Goal: Task Accomplishment & Management: Manage account settings

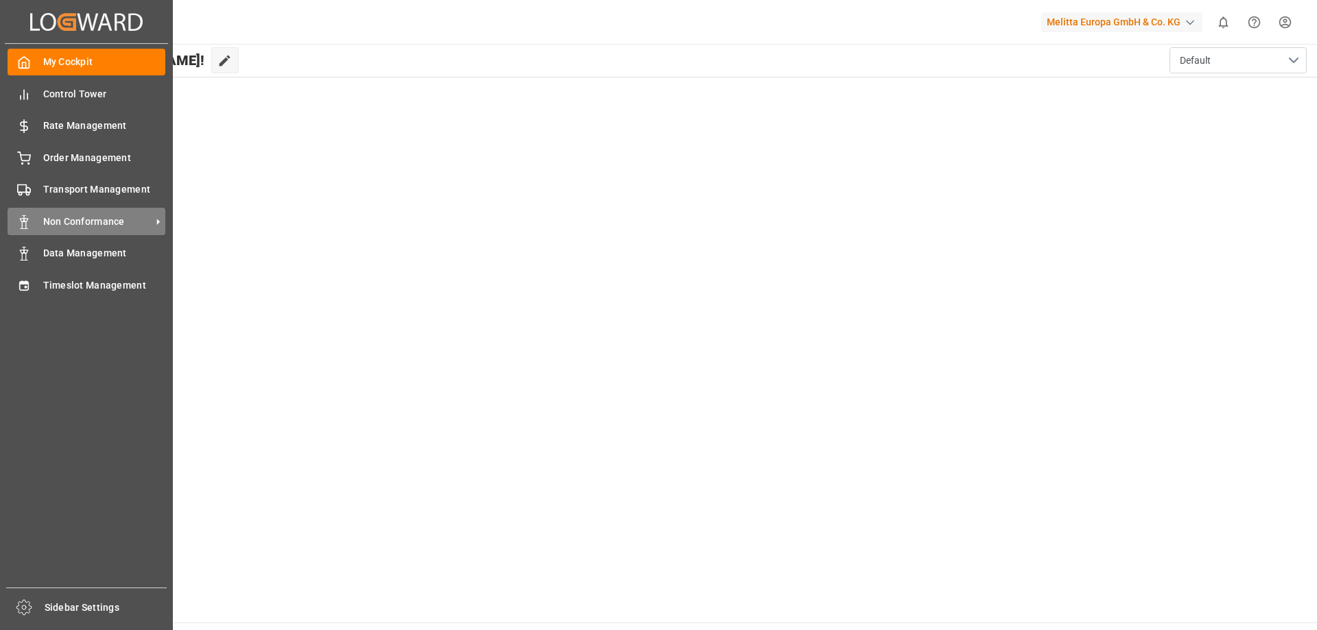
click at [88, 212] on div "Non Conformance Non Conformance" at bounding box center [87, 221] width 158 height 27
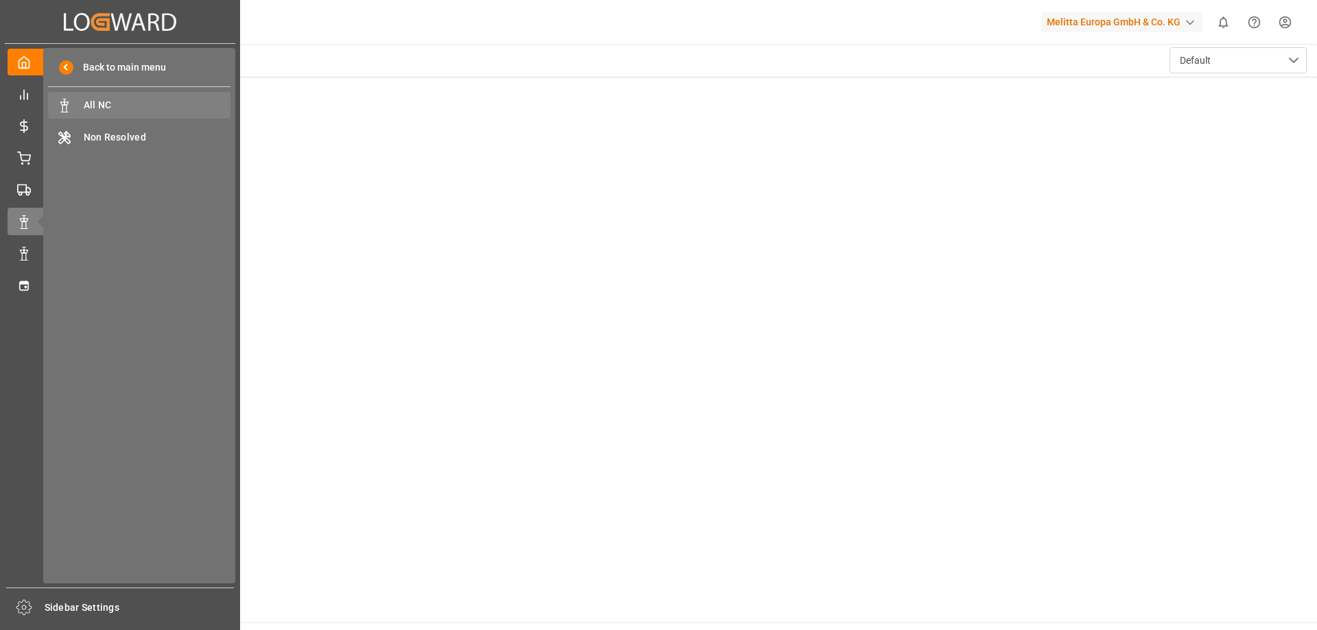
click at [129, 101] on span "All NC" at bounding box center [157, 105] width 147 height 14
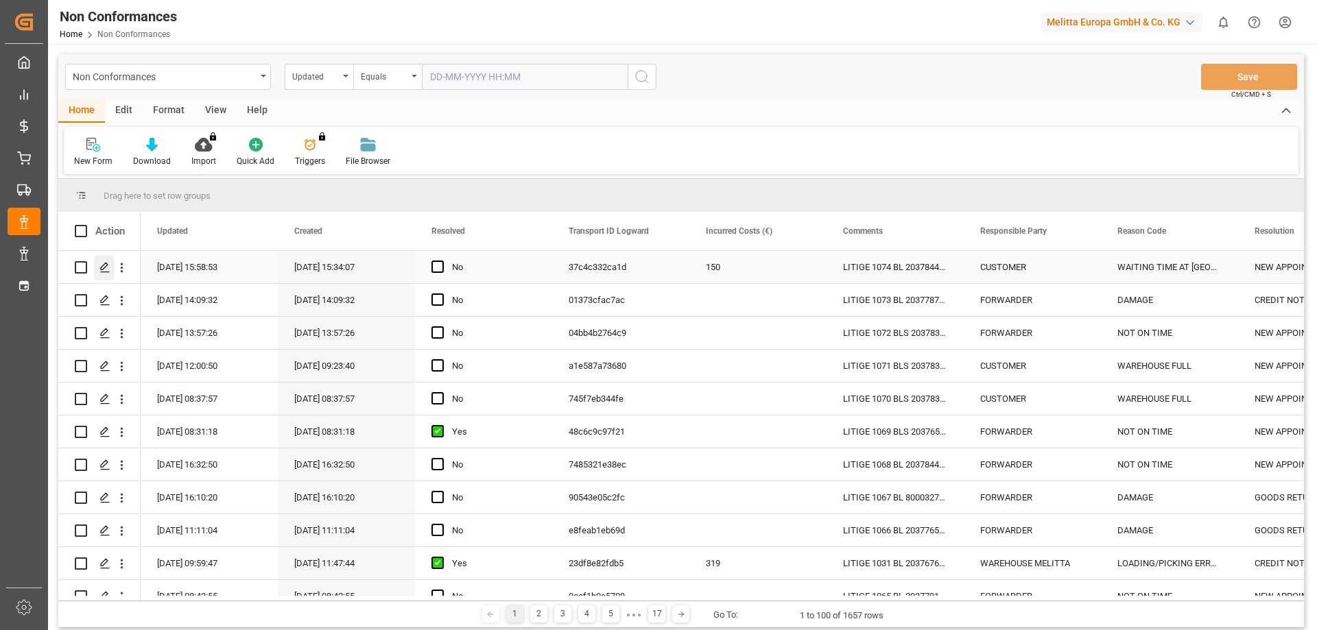
click at [102, 262] on icon "Press SPACE to select this row." at bounding box center [104, 267] width 11 height 11
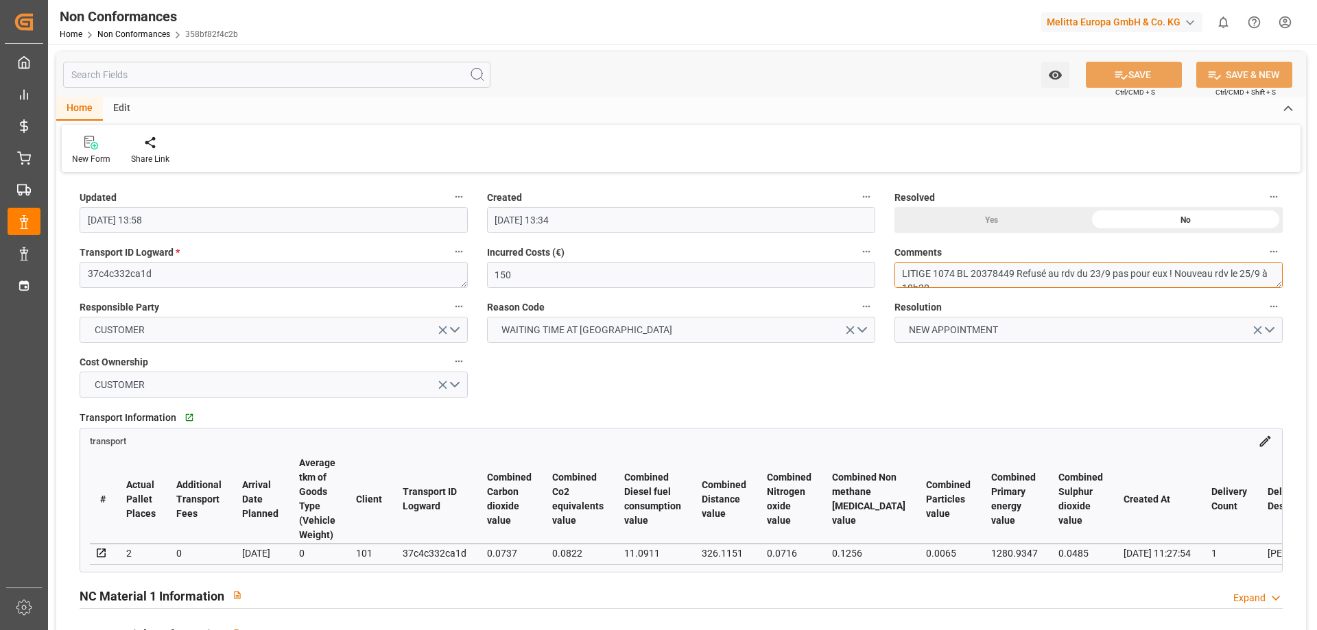
click at [1030, 271] on textarea "LITIGE 1074 BL 20378449 Refusé au rdv du 23/9 pas pour eux ! Nouveau rdv le 25/…" at bounding box center [1088, 275] width 388 height 26
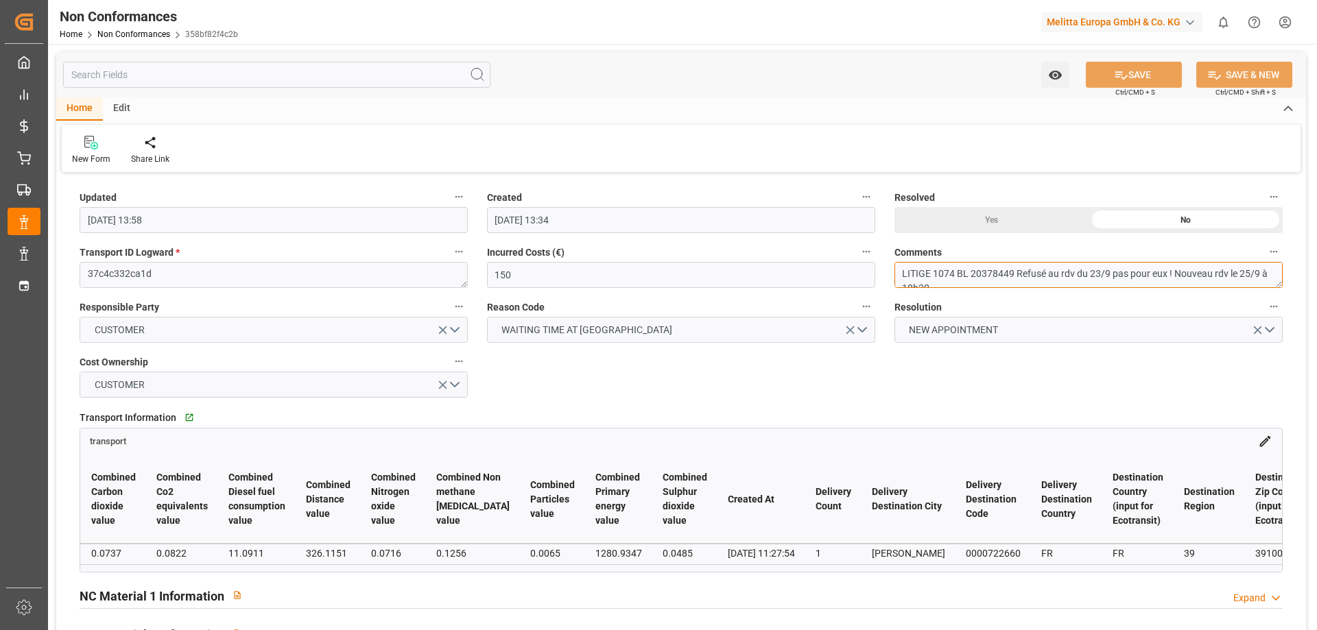
scroll to position [0, 417]
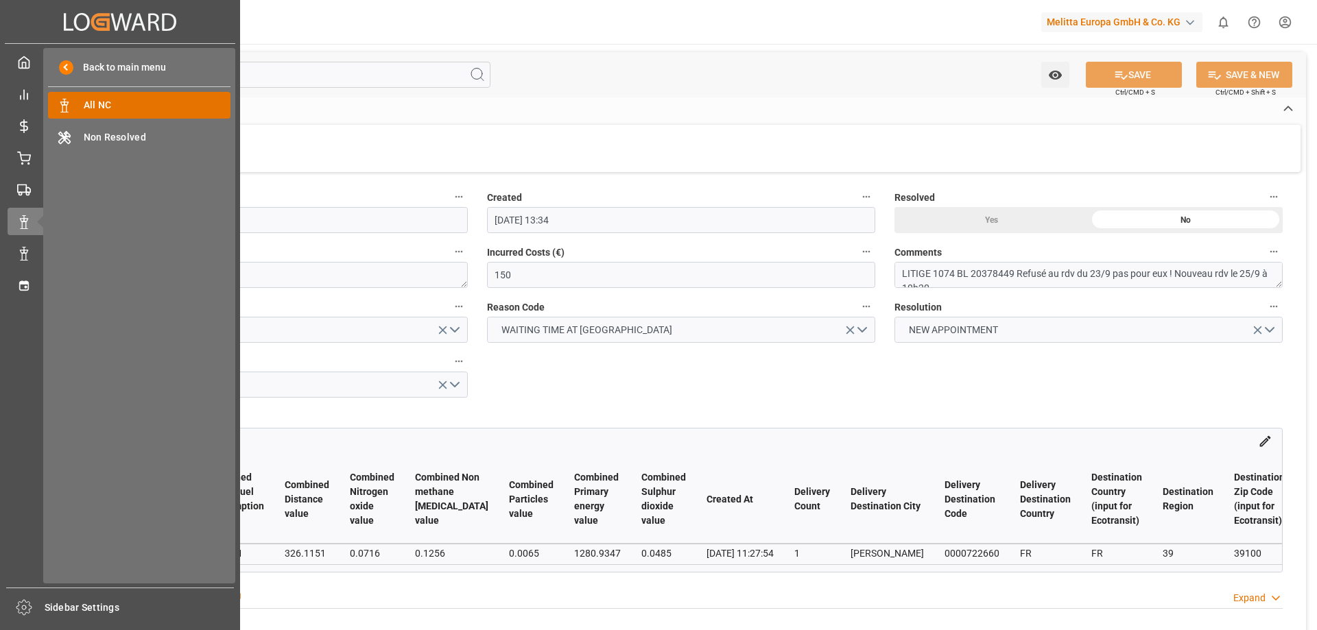
click at [109, 101] on span "All NC" at bounding box center [157, 105] width 147 height 14
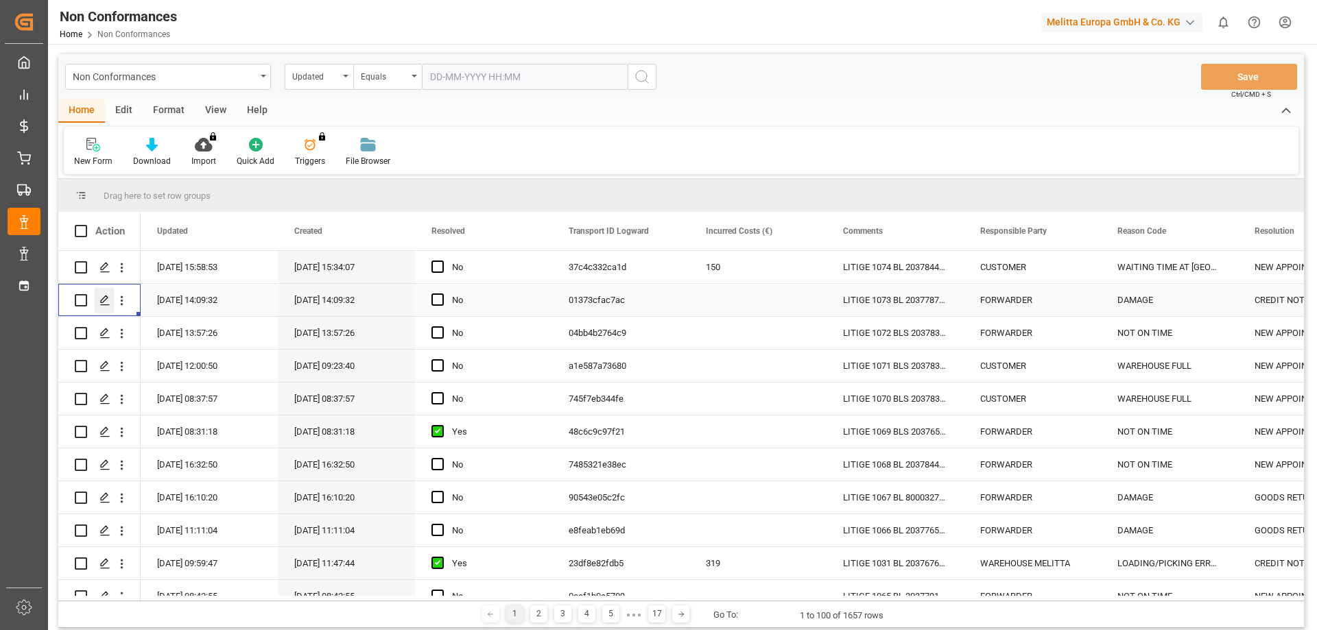
click at [108, 302] on icon "Press SPACE to select this row." at bounding box center [104, 300] width 11 height 11
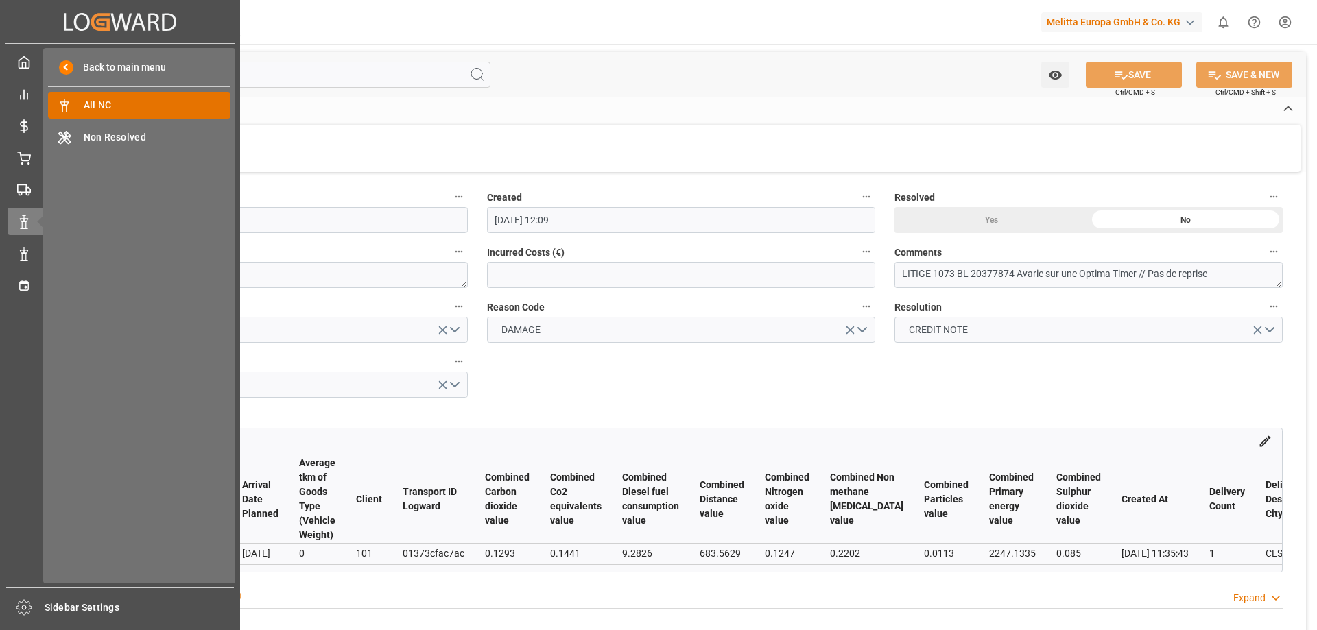
click at [86, 100] on span "All NC" at bounding box center [157, 105] width 147 height 14
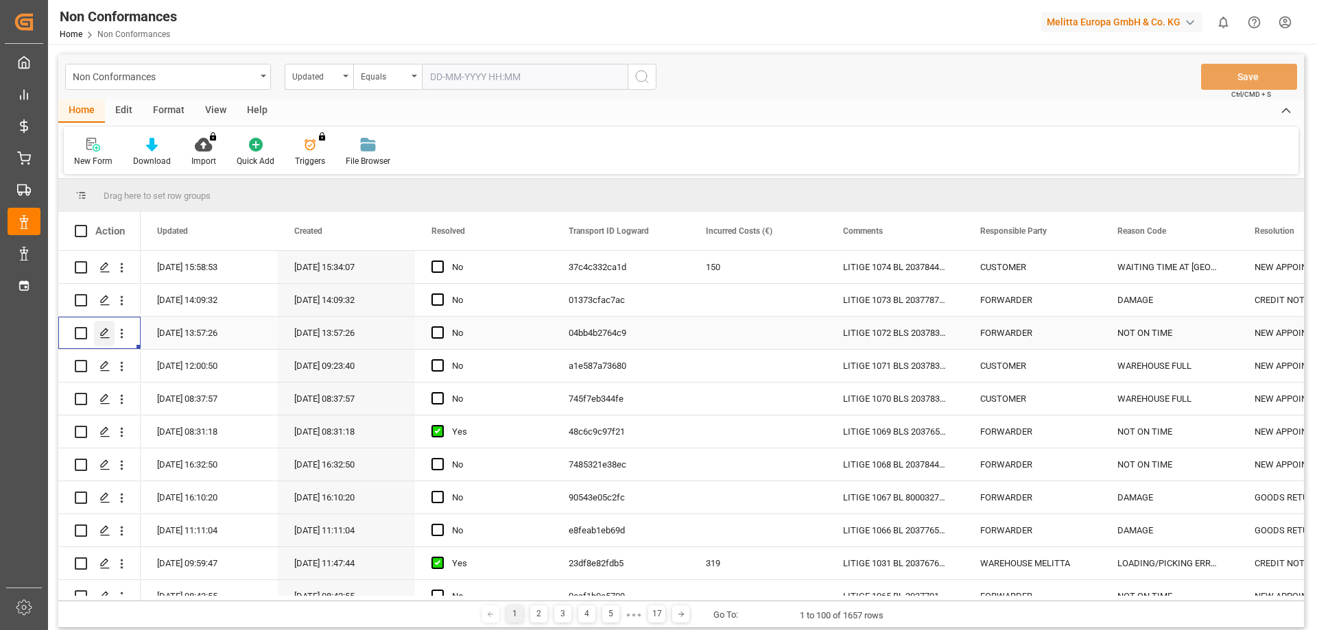
click at [104, 331] on icon "Press SPACE to select this row." at bounding box center [104, 333] width 11 height 11
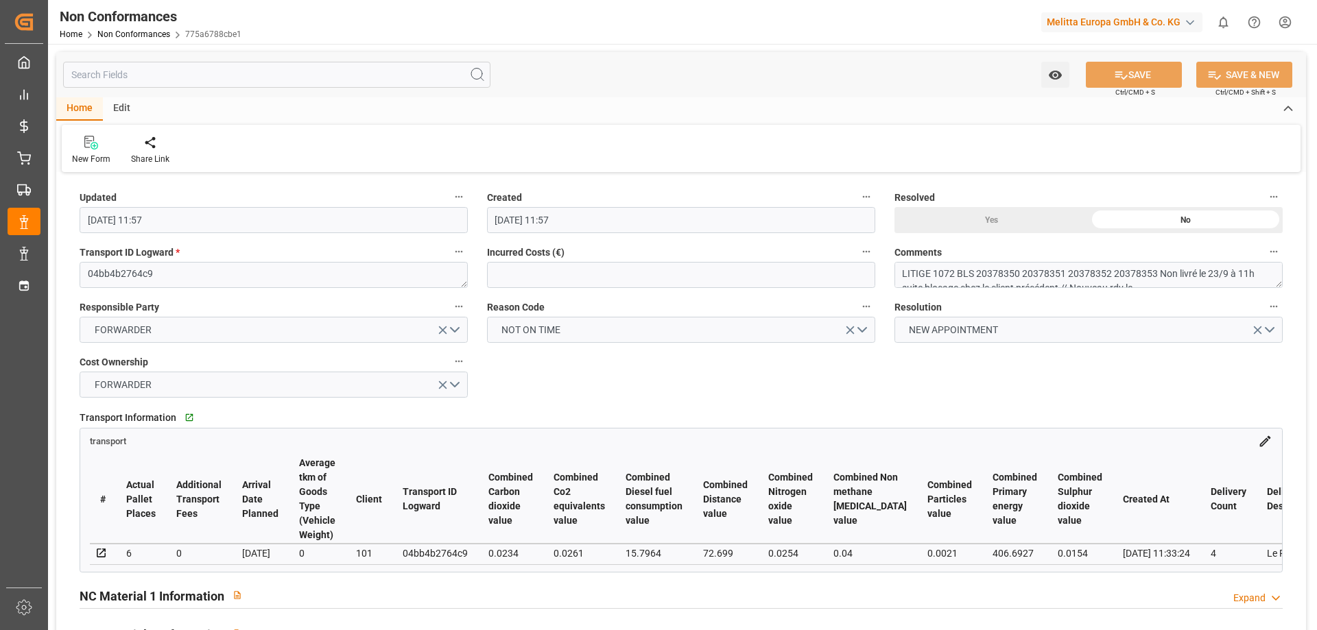
scroll to position [12, 0]
drag, startPoint x: 267, startPoint y: 570, endPoint x: 325, endPoint y: 572, distance: 57.6
click at [327, 572] on div "# Actual Pallet Places Additional Transport Fees Arrival Date Planned Average t…" at bounding box center [680, 509] width 1201 height 123
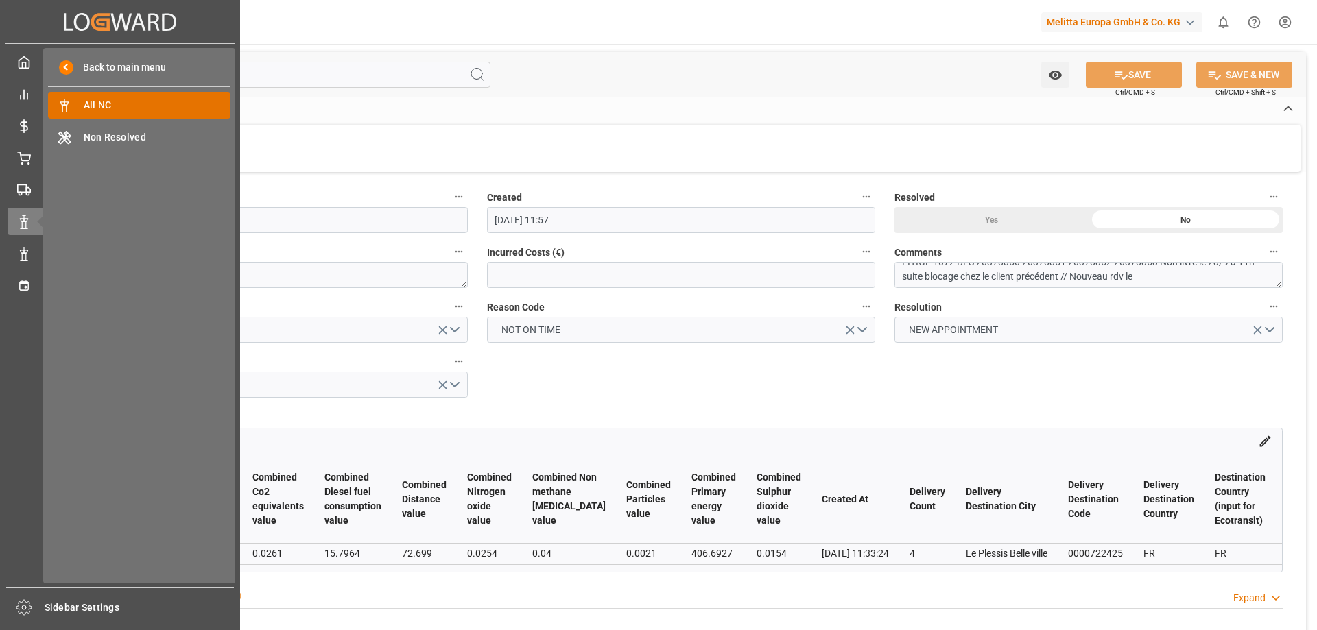
click at [123, 107] on span "All NC" at bounding box center [157, 105] width 147 height 14
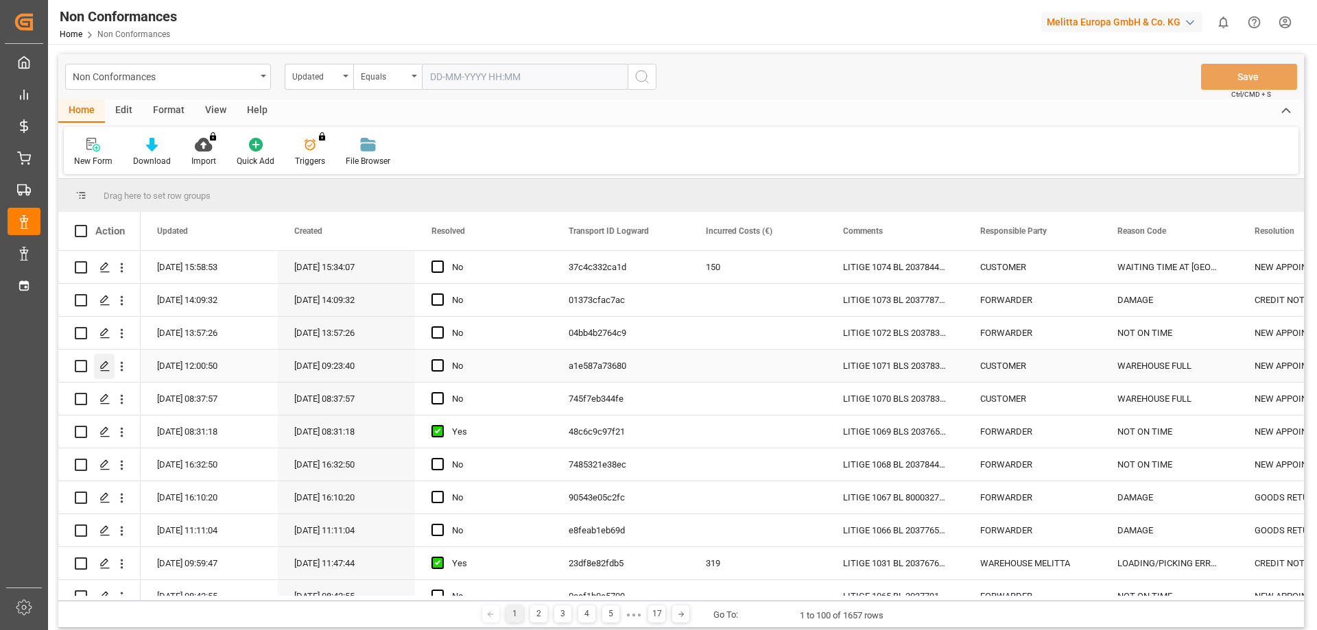
click at [106, 365] on icon "Press SPACE to select this row." at bounding box center [104, 366] width 11 height 11
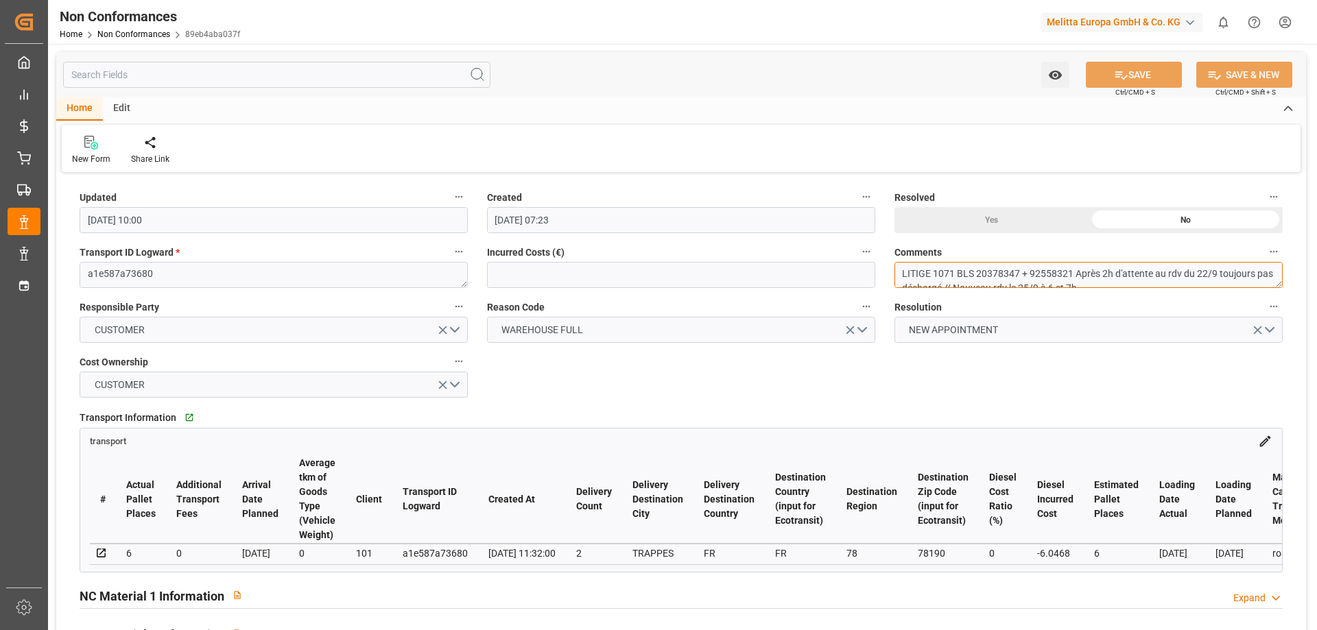
click at [955, 274] on textarea "LITIGE 1071 BLS 20378347 + 92558321 Après 2h d'attente au rdv du 22/9 toujours …" at bounding box center [1088, 275] width 388 height 26
